Goal: Information Seeking & Learning: Learn about a topic

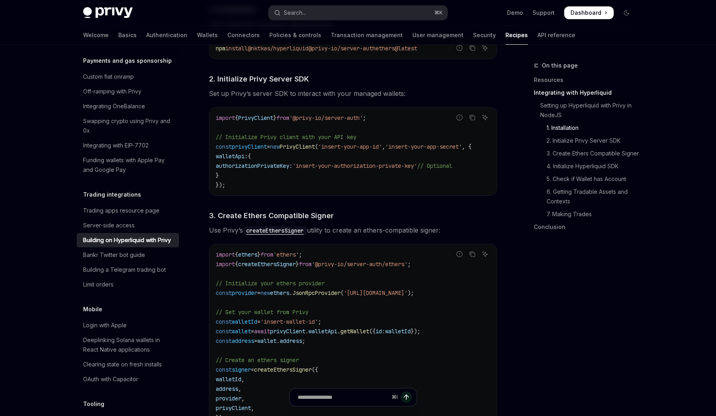
click at [447, 192] on div "import { PrivyClient } from '@privy-io/server-auth' ; // Initialize Privy clien…" at bounding box center [352, 151] width 287 height 88
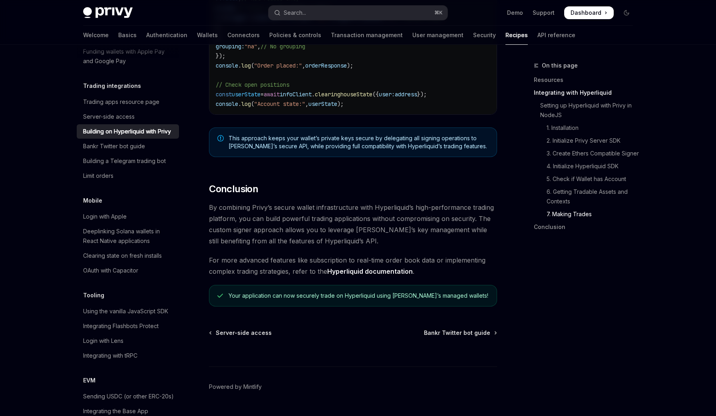
scroll to position [615, 0]
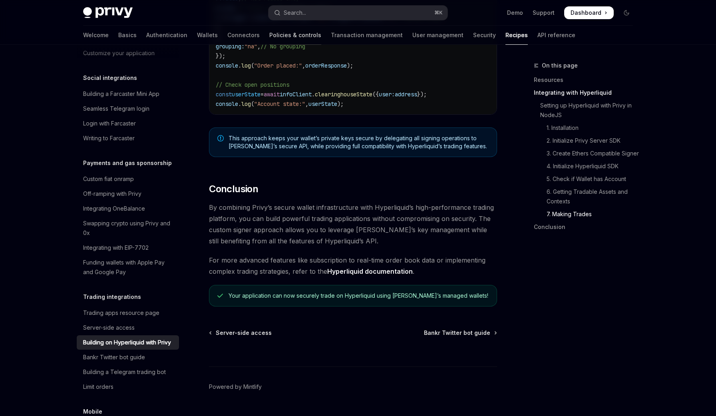
click at [269, 38] on link "Policies & controls" at bounding box center [295, 35] width 52 height 19
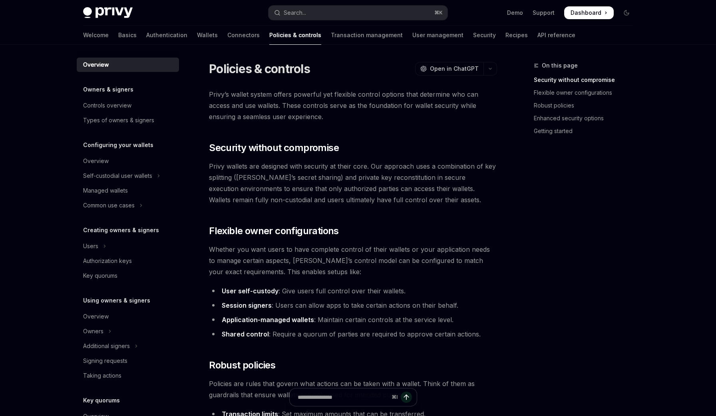
click at [335, 168] on span "Privy wallets are designed with security at their core. Our approach uses a com…" at bounding box center [353, 183] width 288 height 45
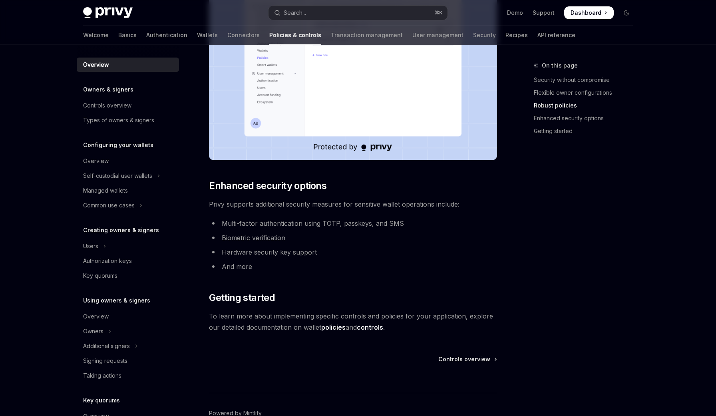
scroll to position [565, 0]
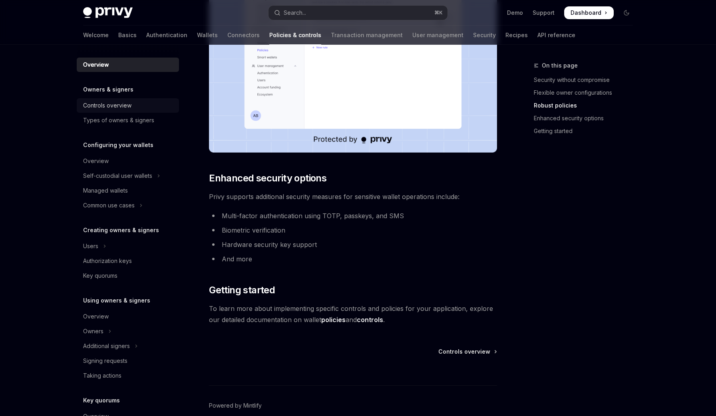
click at [123, 105] on div "Controls overview" at bounding box center [107, 106] width 48 height 10
type textarea "*"
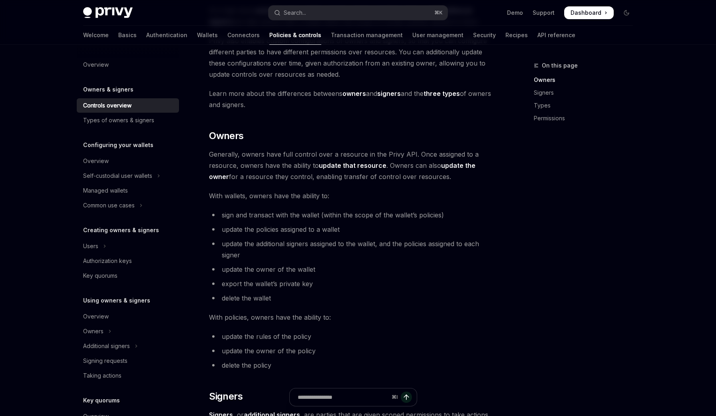
scroll to position [134, 0]
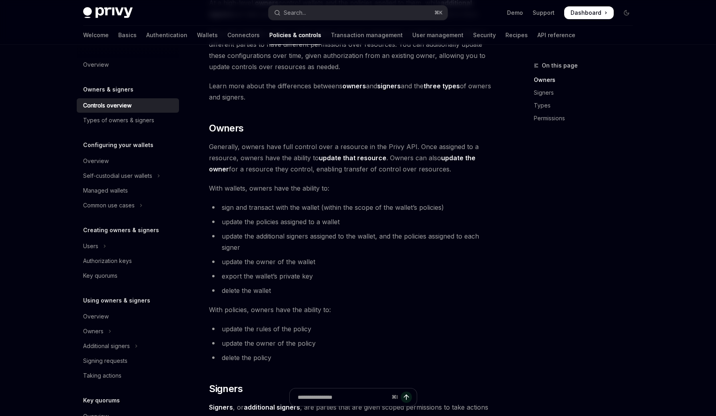
click at [352, 197] on div "Privy resources, such as wallets and policies, are controlled or managed by a u…" at bounding box center [353, 369] width 288 height 805
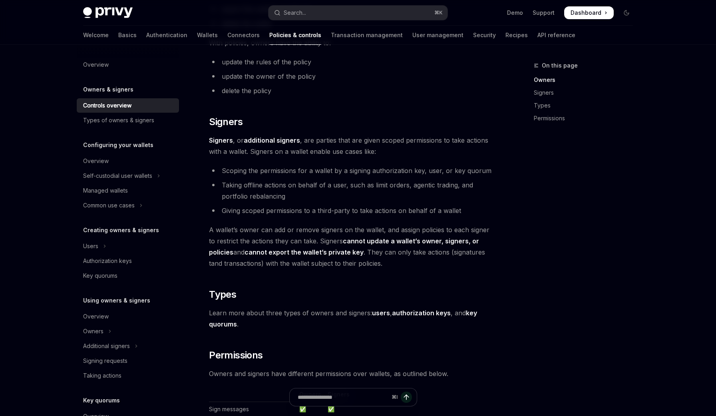
scroll to position [399, 0]
